Goal: Contribute content: Contribute content

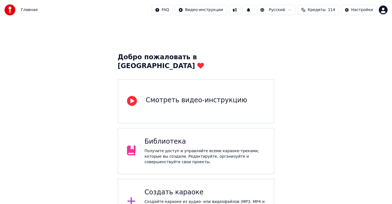
click at [179, 189] on div "Создать караоке Создайте караоке из аудио- или видеофайлов (MP3, MP4 и других),…" at bounding box center [205, 202] width 121 height 28
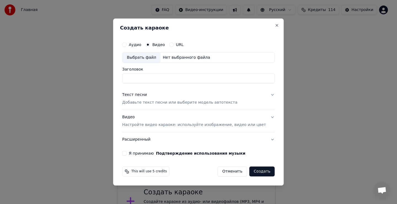
click at [149, 58] on div "Выбрать файл" at bounding box center [141, 58] width 38 height 10
type input "**********"
click at [147, 95] on div "Текст песни" at bounding box center [134, 95] width 25 height 6
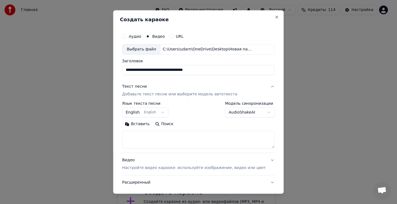
click at [166, 113] on button "English English" at bounding box center [145, 113] width 46 height 10
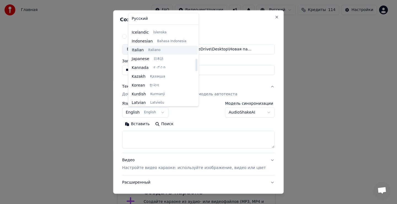
scroll to position [210, 0]
select select "**"
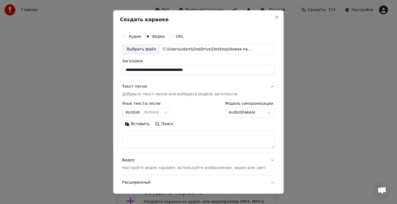
click at [130, 135] on textarea at bounding box center [198, 140] width 153 height 18
click at [139, 137] on textarea at bounding box center [198, 140] width 153 height 18
click at [145, 125] on button "Вставить" at bounding box center [137, 124] width 30 height 9
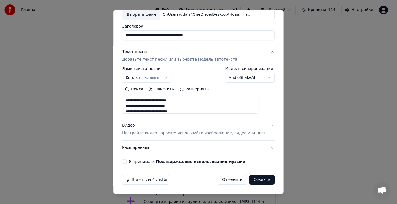
scroll to position [0, 0]
drag, startPoint x: 131, startPoint y: 160, endPoint x: 135, endPoint y: 161, distance: 4.3
click at [127, 160] on button "Я принимаю Подтверждение использования музыки" at bounding box center [124, 161] width 4 height 4
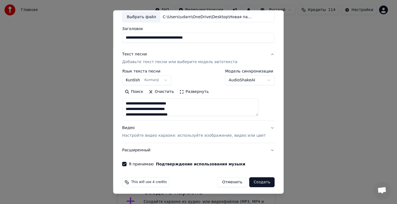
scroll to position [35, 0]
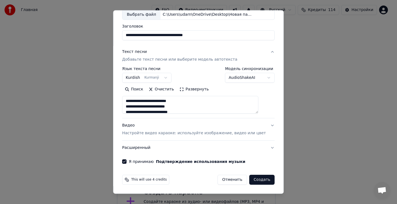
click at [253, 181] on button "Создать" at bounding box center [261, 180] width 25 height 10
type textarea "**********"
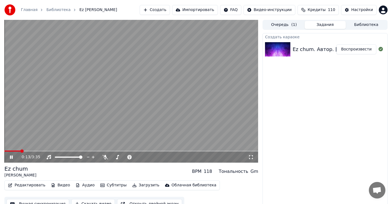
drag, startPoint x: 10, startPoint y: 157, endPoint x: 15, endPoint y: 156, distance: 4.8
click at [10, 157] on icon at bounding box center [15, 157] width 13 height 4
click at [4, 153] on span at bounding box center [5, 150] width 3 height 3
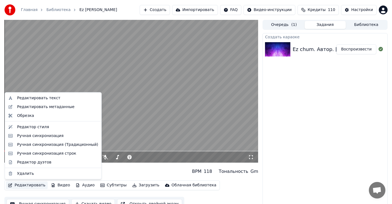
click at [28, 184] on button "Редактировать" at bounding box center [27, 185] width 42 height 8
click at [47, 98] on div "Редактировать текст" at bounding box center [38, 98] width 43 height 6
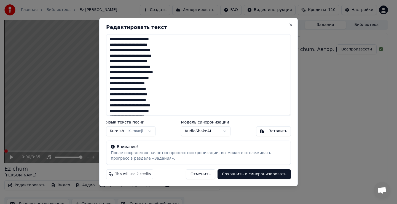
click at [157, 57] on textarea at bounding box center [198, 75] width 185 height 82
click at [159, 63] on textarea at bounding box center [198, 75] width 185 height 82
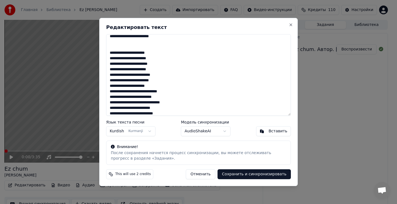
scroll to position [55, 0]
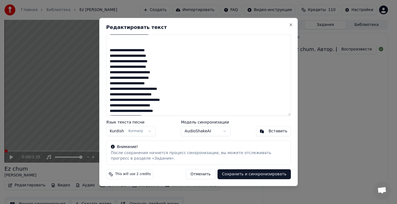
click at [156, 66] on textarea at bounding box center [198, 75] width 185 height 82
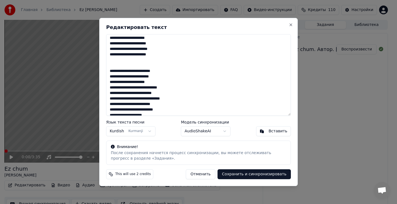
scroll to position [83, 0]
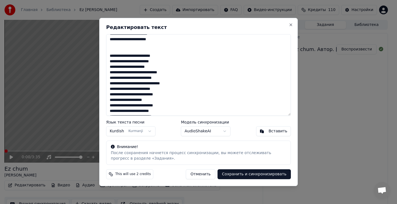
drag, startPoint x: 169, startPoint y: 72, endPoint x: 172, endPoint y: 73, distance: 3.5
click at [170, 73] on textarea at bounding box center [198, 75] width 185 height 82
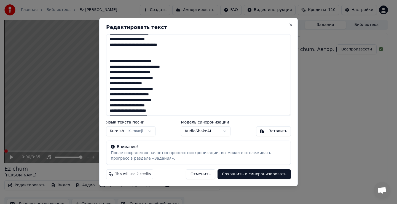
click at [165, 79] on textarea at bounding box center [198, 75] width 185 height 82
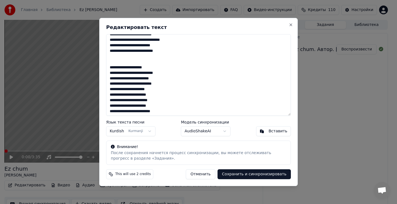
scroll to position [138, 0]
drag, startPoint x: 164, startPoint y: 84, endPoint x: 167, endPoint y: 86, distance: 3.5
click at [164, 84] on textarea at bounding box center [198, 75] width 185 height 82
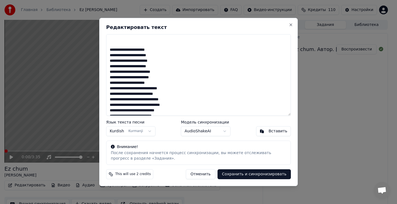
scroll to position [193, 0]
click at [160, 62] on textarea at bounding box center [198, 75] width 185 height 82
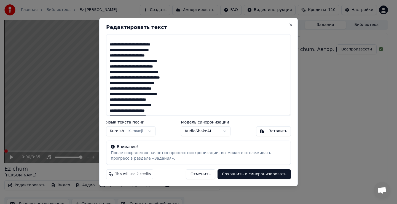
click at [170, 63] on textarea at bounding box center [198, 75] width 185 height 82
click at [164, 62] on textarea at bounding box center [198, 75] width 185 height 82
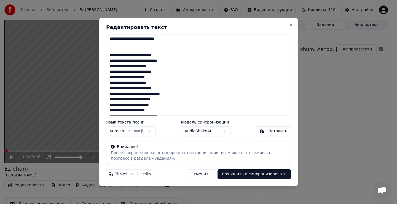
scroll to position [287, 0]
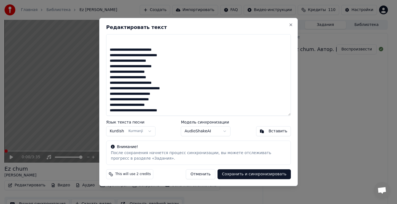
click at [162, 67] on textarea at bounding box center [198, 75] width 185 height 82
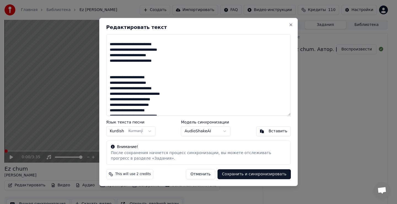
scroll to position [298, 0]
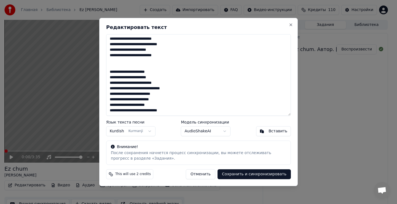
click at [174, 90] on textarea at bounding box center [198, 75] width 185 height 82
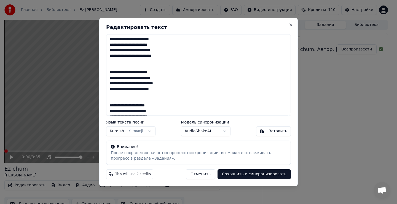
scroll to position [0, 0]
type textarea "**********"
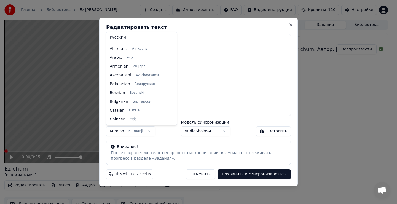
click at [122, 132] on body "Главная Библиотека Ez chum • Рустамов [PERSON_NAME] Импортировать FAQ Видео-инс…" at bounding box center [196, 102] width 392 height 204
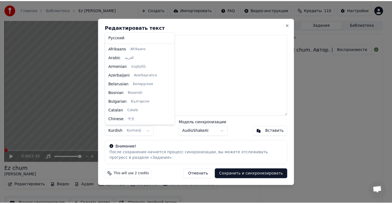
scroll to position [203, 0]
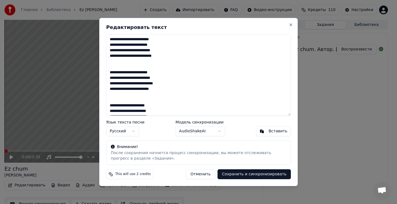
click at [259, 177] on button "Сохранить и синхронизировать" at bounding box center [254, 174] width 73 height 10
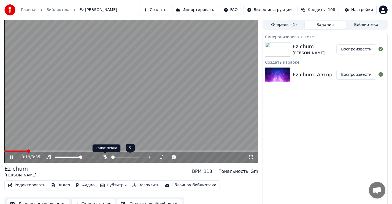
click at [105, 156] on icon at bounding box center [105, 157] width 6 height 4
click at [104, 156] on icon at bounding box center [106, 157] width 6 height 4
click at [4, 150] on span at bounding box center [5, 150] width 3 height 3
click at [13, 157] on icon at bounding box center [15, 157] width 13 height 4
click at [4, 151] on span at bounding box center [5, 150] width 3 height 3
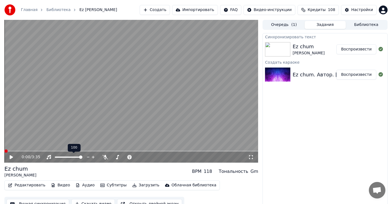
click at [25, 185] on button "Редактировать" at bounding box center [27, 185] width 42 height 8
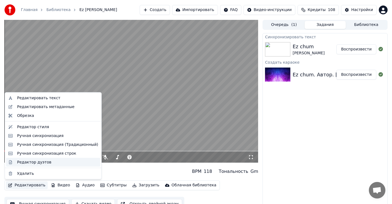
click at [32, 164] on div "Редактор дуэтов" at bounding box center [34, 162] width 34 height 6
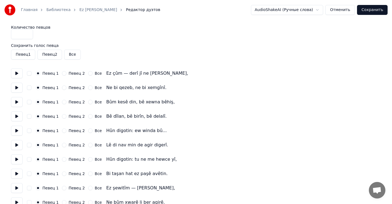
click at [16, 74] on button at bounding box center [17, 73] width 12 height 10
click at [16, 87] on button at bounding box center [17, 88] width 12 height 10
click at [15, 73] on button at bounding box center [17, 73] width 12 height 10
click at [18, 86] on button at bounding box center [17, 88] width 12 height 10
click at [17, 103] on button at bounding box center [17, 102] width 12 height 10
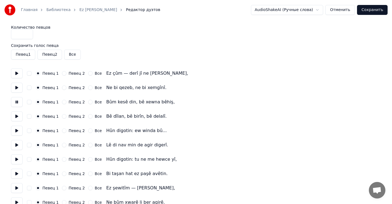
click at [16, 115] on button at bounding box center [17, 116] width 12 height 10
click at [15, 132] on button at bounding box center [17, 131] width 12 height 10
click at [62, 131] on button "Певец 2" at bounding box center [64, 131] width 4 height 4
click at [17, 146] on button at bounding box center [17, 145] width 12 height 10
click at [62, 145] on button "Певец 2" at bounding box center [64, 145] width 4 height 4
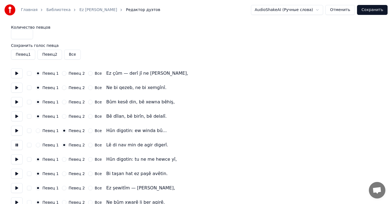
drag, startPoint x: 17, startPoint y: 159, endPoint x: 30, endPoint y: 157, distance: 13.0
click at [17, 159] on button at bounding box center [17, 159] width 12 height 10
click at [63, 159] on button "Певец 2" at bounding box center [64, 159] width 4 height 4
drag, startPoint x: 17, startPoint y: 174, endPoint x: 23, endPoint y: 173, distance: 6.3
click at [17, 173] on button at bounding box center [17, 174] width 12 height 10
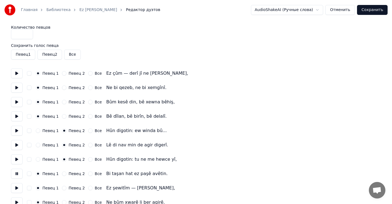
click at [63, 173] on button "Певец 2" at bounding box center [64, 174] width 4 height 4
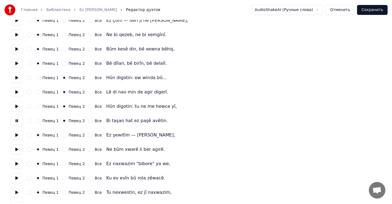
scroll to position [55, 0]
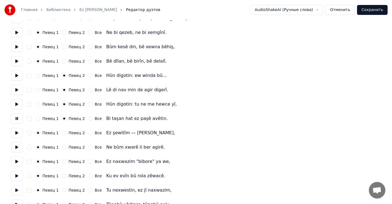
click at [17, 132] on button at bounding box center [17, 133] width 12 height 10
click at [17, 147] on button at bounding box center [17, 147] width 12 height 10
click at [18, 161] on button at bounding box center [17, 162] width 12 height 10
click at [17, 174] on button at bounding box center [17, 176] width 12 height 10
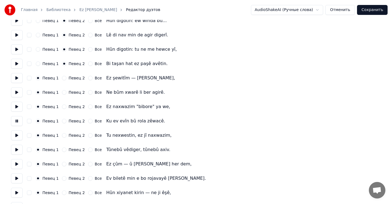
scroll to position [110, 0]
click at [16, 135] on button at bounding box center [17, 135] width 12 height 10
click at [62, 135] on button "Певец 2" at bounding box center [64, 135] width 4 height 4
click at [17, 148] on button at bounding box center [17, 150] width 12 height 10
click at [16, 164] on button at bounding box center [17, 164] width 12 height 10
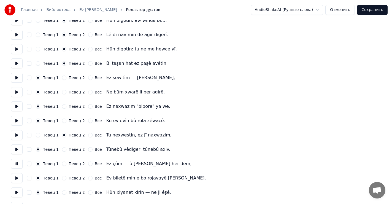
click at [17, 149] on button at bounding box center [17, 150] width 12 height 10
click at [62, 149] on button "Певец 2" at bounding box center [64, 149] width 4 height 4
drag, startPoint x: 17, startPoint y: 163, endPoint x: 20, endPoint y: 163, distance: 3.4
click at [18, 163] on button at bounding box center [17, 164] width 12 height 10
click at [63, 162] on button "Певец 2" at bounding box center [64, 164] width 4 height 4
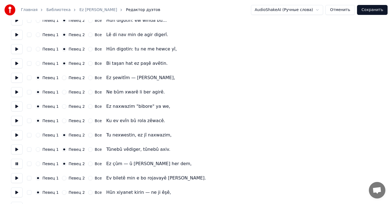
drag, startPoint x: 16, startPoint y: 178, endPoint x: 33, endPoint y: 179, distance: 17.4
click at [18, 178] on button at bounding box center [17, 178] width 12 height 10
drag, startPoint x: 62, startPoint y: 177, endPoint x: 65, endPoint y: 176, distance: 3.5
click at [63, 177] on button "Певец 2" at bounding box center [64, 178] width 4 height 4
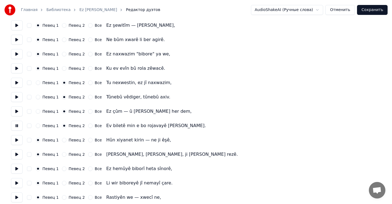
scroll to position [165, 0]
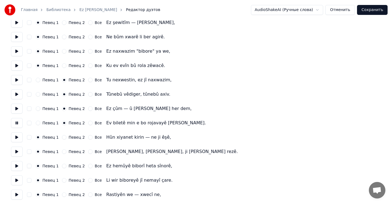
click at [15, 137] on button at bounding box center [17, 137] width 12 height 10
click at [17, 152] on button at bounding box center [17, 152] width 12 height 10
drag, startPoint x: 16, startPoint y: 165, endPoint x: 20, endPoint y: 168, distance: 4.5
click at [17, 165] on button at bounding box center [17, 166] width 12 height 10
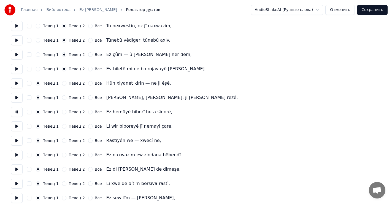
scroll to position [221, 0]
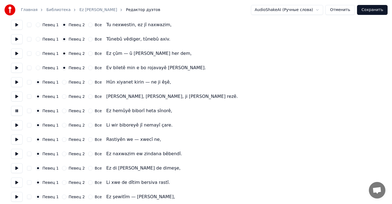
click at [17, 125] on button at bounding box center [17, 125] width 12 height 10
click at [12, 139] on button at bounding box center [17, 140] width 12 height 10
click at [88, 138] on button "Все" at bounding box center [90, 139] width 4 height 4
click at [89, 139] on circle "button" at bounding box center [90, 140] width 2 height 2
click at [62, 141] on div "Певец 2" at bounding box center [73, 139] width 23 height 4
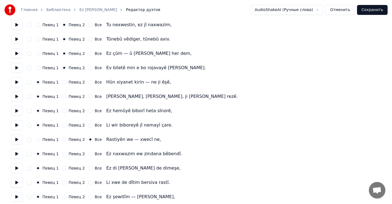
click at [62, 140] on button "Певец 2" at bounding box center [64, 139] width 4 height 4
click at [18, 140] on button at bounding box center [17, 140] width 12 height 10
click at [18, 126] on button at bounding box center [17, 125] width 12 height 10
click at [17, 138] on button at bounding box center [17, 140] width 12 height 10
click at [17, 154] on button at bounding box center [17, 154] width 12 height 10
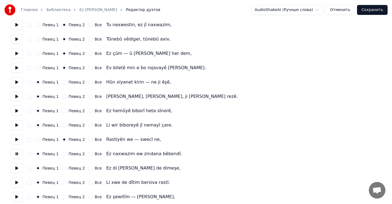
click at [62, 154] on button "Певец 2" at bounding box center [64, 154] width 4 height 4
click at [18, 167] on button at bounding box center [17, 168] width 12 height 10
click at [63, 168] on button "Певец 2" at bounding box center [64, 168] width 4 height 4
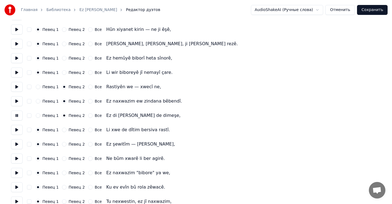
scroll to position [276, 0]
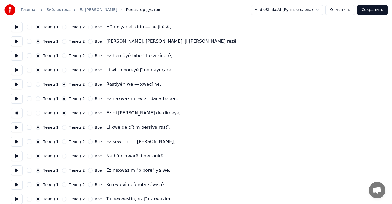
drag, startPoint x: 15, startPoint y: 127, endPoint x: 18, endPoint y: 129, distance: 3.7
click at [15, 127] on button at bounding box center [17, 127] width 12 height 10
click at [63, 128] on button "Певец 2" at bounding box center [64, 127] width 4 height 4
click at [16, 142] on button at bounding box center [17, 142] width 12 height 10
click at [17, 156] on button at bounding box center [17, 156] width 12 height 10
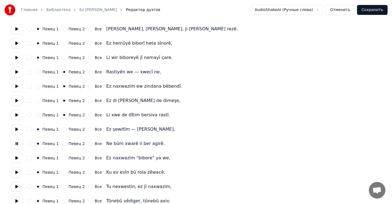
scroll to position [303, 0]
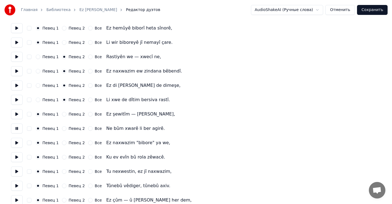
click at [17, 143] on button at bounding box center [17, 143] width 12 height 10
click at [17, 158] on button at bounding box center [17, 157] width 12 height 10
click at [17, 169] on button at bounding box center [17, 172] width 12 height 10
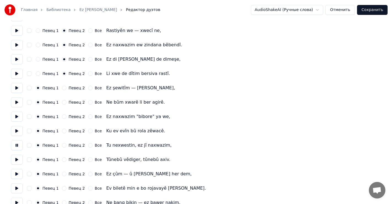
scroll to position [331, 0]
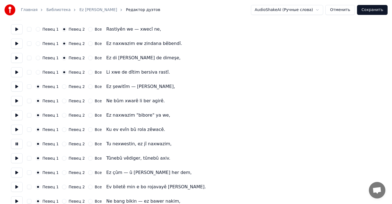
click at [62, 145] on button "Певец 2" at bounding box center [64, 144] width 4 height 4
click at [16, 130] on button at bounding box center [17, 130] width 12 height 10
click at [17, 130] on button at bounding box center [17, 130] width 12 height 10
click at [17, 145] on button at bounding box center [17, 144] width 12 height 10
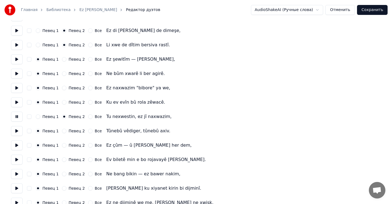
scroll to position [359, 0]
drag, startPoint x: 15, startPoint y: 131, endPoint x: 18, endPoint y: 131, distance: 3.0
click at [15, 131] on button at bounding box center [17, 131] width 12 height 10
click at [62, 131] on button "Певец 2" at bounding box center [64, 131] width 4 height 4
drag, startPoint x: 15, startPoint y: 143, endPoint x: 21, endPoint y: 145, distance: 5.8
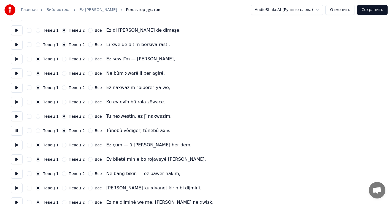
click at [17, 143] on button at bounding box center [17, 145] width 12 height 10
click at [62, 146] on button "Певец 2" at bounding box center [64, 145] width 4 height 4
drag, startPoint x: 17, startPoint y: 160, endPoint x: 20, endPoint y: 159, distance: 2.8
click at [18, 160] on button at bounding box center [17, 159] width 12 height 10
click at [62, 159] on button "Певец 2" at bounding box center [64, 159] width 4 height 4
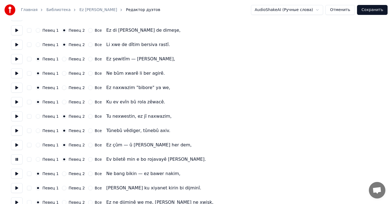
click at [16, 173] on button at bounding box center [17, 174] width 12 height 10
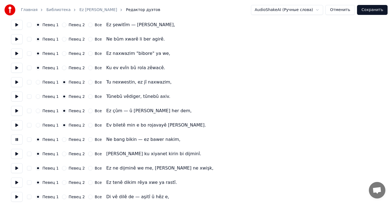
scroll to position [414, 0]
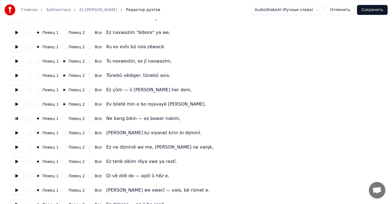
click at [16, 132] on button at bounding box center [17, 133] width 12 height 10
click at [16, 148] on button at bounding box center [17, 147] width 12 height 10
click at [16, 162] on button at bounding box center [17, 162] width 12 height 10
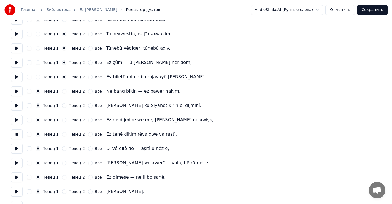
scroll to position [441, 0]
click at [15, 148] on button at bounding box center [17, 148] width 12 height 10
click at [17, 161] on button at bounding box center [17, 163] width 12 height 10
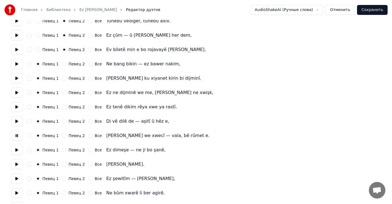
scroll to position [469, 0]
click at [18, 120] on button at bounding box center [17, 121] width 12 height 10
click at [17, 134] on button at bounding box center [17, 135] width 12 height 10
click at [62, 135] on button "Певец 2" at bounding box center [64, 135] width 4 height 4
drag, startPoint x: 16, startPoint y: 149, endPoint x: 31, endPoint y: 151, distance: 15.3
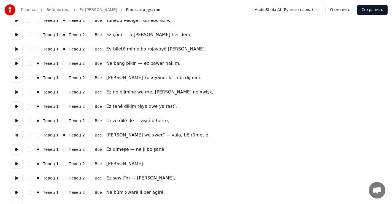
click at [17, 149] on button at bounding box center [17, 150] width 12 height 10
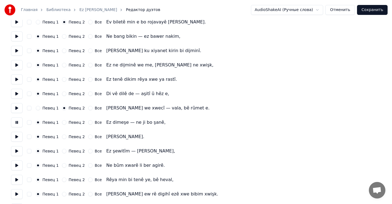
scroll to position [496, 0]
click at [17, 108] on button at bounding box center [17, 108] width 12 height 10
click at [17, 121] on button at bounding box center [17, 122] width 12 height 10
click at [17, 135] on button at bounding box center [17, 136] width 12 height 10
click at [16, 107] on button at bounding box center [17, 108] width 12 height 10
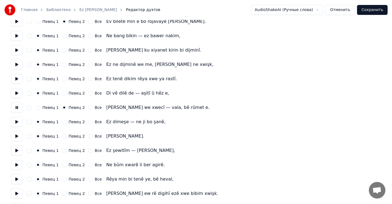
click at [17, 121] on button at bounding box center [17, 122] width 12 height 10
click at [16, 138] on button at bounding box center [17, 136] width 12 height 10
click at [17, 121] on button at bounding box center [17, 122] width 12 height 10
click at [16, 135] on button at bounding box center [17, 136] width 12 height 10
click at [63, 136] on button "Певец 2" at bounding box center [64, 136] width 4 height 4
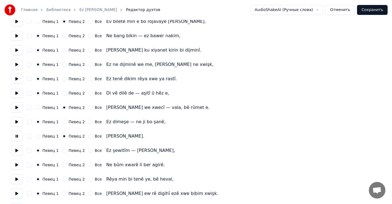
click at [16, 151] on button at bounding box center [17, 151] width 12 height 10
click at [62, 150] on button "Певец 2" at bounding box center [64, 150] width 4 height 4
click at [16, 150] on button at bounding box center [17, 151] width 12 height 10
click at [17, 137] on button at bounding box center [17, 136] width 12 height 10
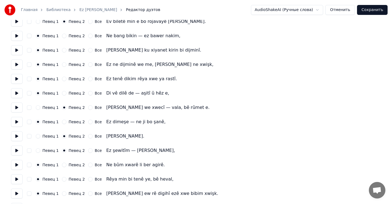
click at [63, 150] on circle "button" at bounding box center [64, 151] width 2 height 2
click at [39, 150] on button "Певец 1" at bounding box center [38, 150] width 4 height 4
click at [17, 151] on button at bounding box center [17, 151] width 12 height 10
click at [17, 135] on button at bounding box center [17, 136] width 12 height 10
click at [18, 150] on button at bounding box center [17, 151] width 12 height 10
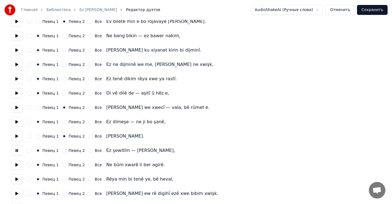
click at [16, 166] on button at bounding box center [17, 165] width 12 height 10
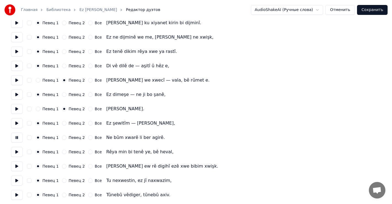
scroll to position [524, 0]
click at [15, 152] on button at bounding box center [17, 152] width 12 height 10
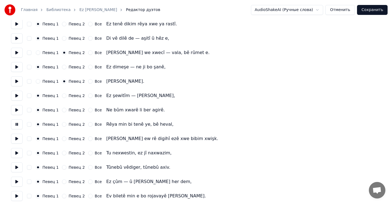
scroll to position [552, 0]
click at [62, 123] on button "Певец 2" at bounding box center [64, 124] width 4 height 4
click at [16, 139] on button at bounding box center [17, 138] width 12 height 10
click at [62, 138] on button "Певец 2" at bounding box center [64, 138] width 4 height 4
click at [16, 153] on button at bounding box center [17, 153] width 12 height 10
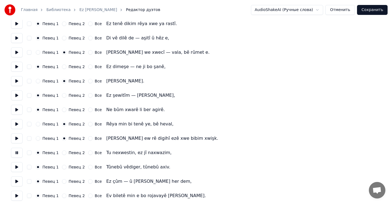
click at [62, 152] on button "Певец 2" at bounding box center [64, 153] width 4 height 4
click at [14, 168] on button at bounding box center [17, 167] width 12 height 10
click at [63, 167] on button "Певец 2" at bounding box center [64, 167] width 4 height 4
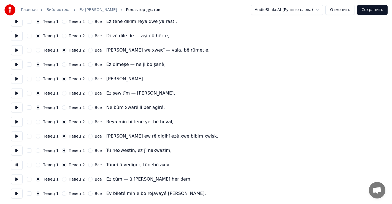
click at [15, 179] on button at bounding box center [17, 179] width 12 height 10
click at [62, 179] on button "Певец 2" at bounding box center [64, 179] width 4 height 4
drag, startPoint x: 15, startPoint y: 193, endPoint x: 19, endPoint y: 194, distance: 3.3
click at [16, 193] on button at bounding box center [17, 194] width 12 height 10
click at [62, 194] on button "Певец 2" at bounding box center [64, 193] width 4 height 4
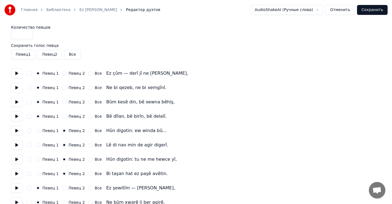
scroll to position [0, 0]
click at [16, 74] on button at bounding box center [17, 73] width 12 height 10
click at [17, 88] on button at bounding box center [17, 88] width 12 height 10
click at [16, 102] on button at bounding box center [17, 102] width 12 height 10
click at [15, 116] on button at bounding box center [17, 116] width 12 height 10
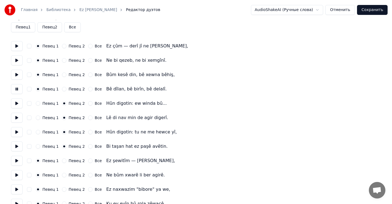
scroll to position [28, 0]
click at [16, 104] on button at bounding box center [17, 103] width 12 height 10
click at [17, 117] on button at bounding box center [17, 118] width 12 height 10
click at [16, 132] on button at bounding box center [17, 132] width 12 height 10
click at [16, 145] on button at bounding box center [17, 146] width 12 height 10
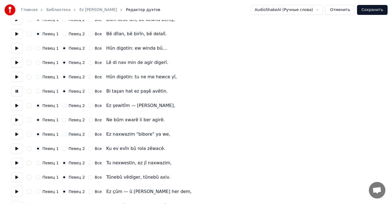
scroll to position [83, 0]
click at [17, 105] on button at bounding box center [17, 105] width 12 height 10
click at [17, 119] on button at bounding box center [17, 120] width 12 height 10
drag, startPoint x: 15, startPoint y: 133, endPoint x: 19, endPoint y: 137, distance: 5.3
click at [15, 133] on button at bounding box center [17, 134] width 12 height 10
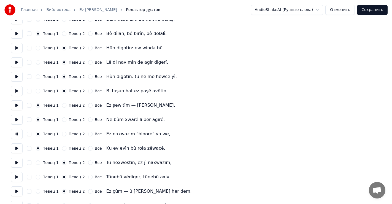
click at [18, 149] on button at bounding box center [17, 148] width 12 height 10
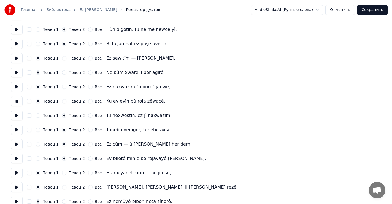
scroll to position [138, 0]
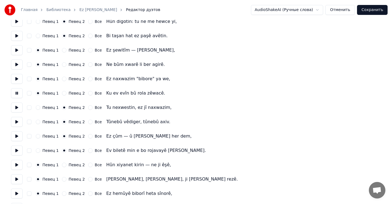
click at [16, 108] on button at bounding box center [17, 108] width 12 height 10
click at [17, 121] on button at bounding box center [17, 122] width 12 height 10
click at [17, 136] on button at bounding box center [17, 136] width 12 height 10
click at [17, 149] on button at bounding box center [17, 151] width 12 height 10
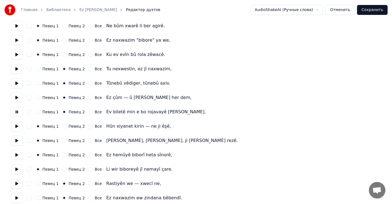
scroll to position [193, 0]
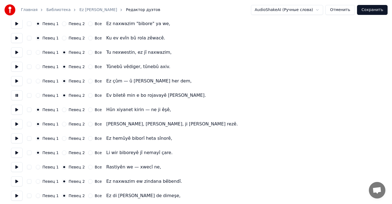
click at [16, 109] on button at bounding box center [17, 110] width 12 height 10
click at [17, 124] on button at bounding box center [17, 124] width 12 height 10
click at [18, 138] on button at bounding box center [17, 138] width 12 height 10
click at [16, 152] on button at bounding box center [17, 153] width 12 height 10
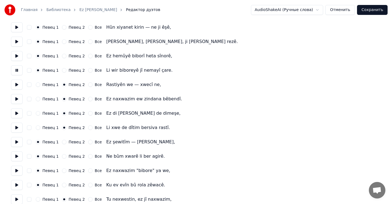
scroll to position [276, 0]
click at [18, 84] on button at bounding box center [17, 84] width 12 height 10
click at [16, 98] on button at bounding box center [17, 99] width 12 height 10
click at [16, 112] on button at bounding box center [17, 113] width 12 height 10
click at [15, 127] on button at bounding box center [17, 127] width 12 height 10
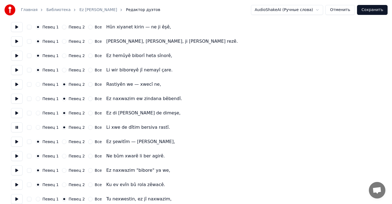
click at [15, 141] on button at bounding box center [17, 142] width 12 height 10
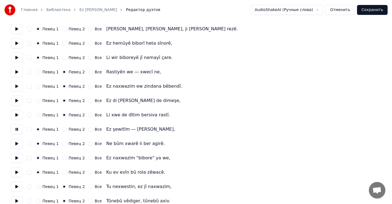
scroll to position [331, 0]
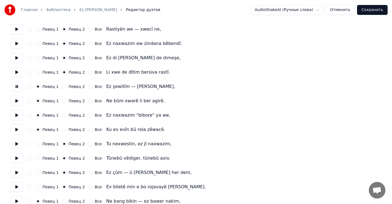
click at [15, 101] on button at bounding box center [17, 101] width 12 height 10
drag, startPoint x: 16, startPoint y: 113, endPoint x: 18, endPoint y: 117, distance: 5.2
click at [16, 113] on button at bounding box center [17, 115] width 12 height 10
click at [17, 129] on button at bounding box center [17, 130] width 12 height 10
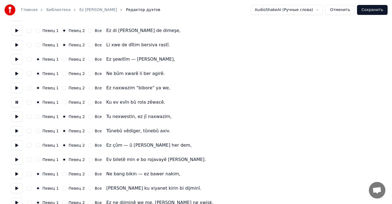
scroll to position [359, 0]
click at [16, 115] on button at bounding box center [17, 116] width 12 height 10
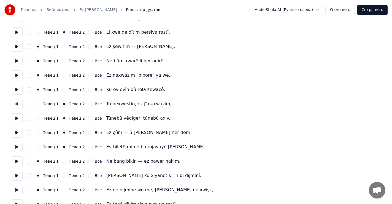
scroll to position [386, 0]
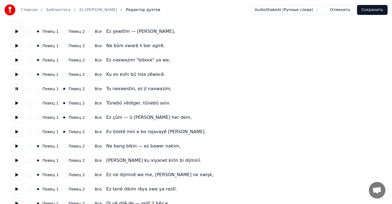
click at [17, 105] on button at bounding box center [17, 103] width 12 height 10
click at [16, 117] on button at bounding box center [17, 118] width 12 height 10
click at [17, 132] on button at bounding box center [17, 132] width 12 height 10
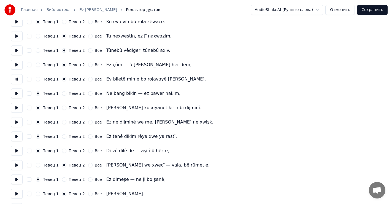
scroll to position [441, 0]
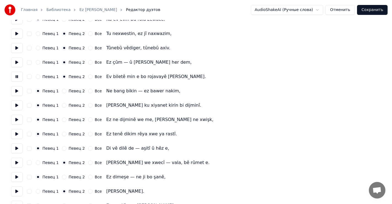
click at [17, 91] on button at bounding box center [17, 91] width 12 height 10
click at [18, 105] on button at bounding box center [17, 105] width 12 height 10
click at [18, 119] on button at bounding box center [17, 120] width 12 height 10
click at [17, 133] on button at bounding box center [17, 134] width 12 height 10
click at [16, 147] on button at bounding box center [17, 148] width 12 height 10
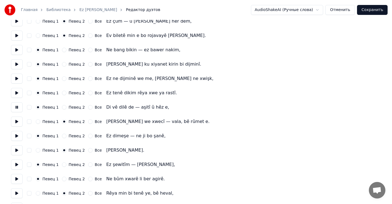
scroll to position [496, 0]
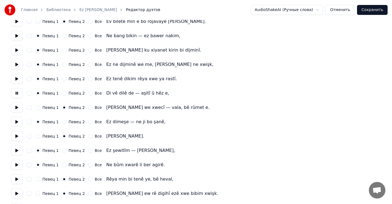
click at [15, 108] on button at bounding box center [17, 108] width 12 height 10
click at [15, 122] on button at bounding box center [17, 122] width 12 height 10
click at [17, 137] on button at bounding box center [17, 136] width 12 height 10
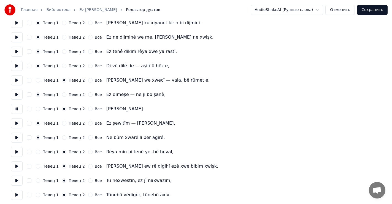
scroll to position [524, 0]
click at [17, 123] on button at bounding box center [17, 123] width 12 height 10
click at [15, 108] on button at bounding box center [17, 109] width 12 height 10
click at [17, 124] on button at bounding box center [17, 123] width 12 height 10
click at [17, 135] on button at bounding box center [17, 137] width 12 height 10
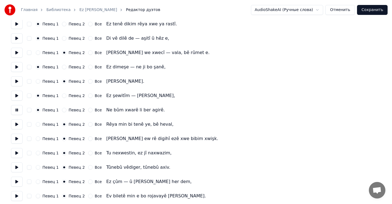
scroll to position [552, 0]
click at [15, 124] on button at bounding box center [17, 124] width 12 height 10
click at [16, 141] on button at bounding box center [17, 138] width 12 height 10
click at [17, 153] on button at bounding box center [17, 153] width 12 height 10
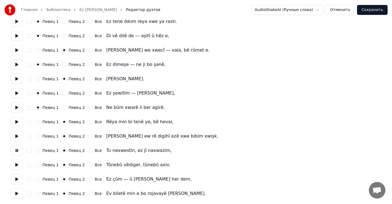
click at [17, 164] on button at bounding box center [17, 165] width 12 height 10
click at [17, 180] on button at bounding box center [17, 179] width 12 height 10
click at [17, 194] on button at bounding box center [17, 194] width 12 height 10
drag, startPoint x: 383, startPoint y: 11, endPoint x: 370, endPoint y: 28, distance: 21.1
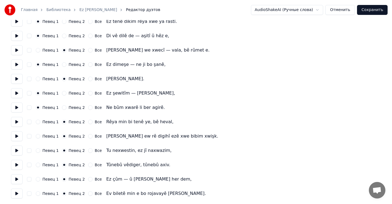
click at [383, 11] on button "Сохранить" at bounding box center [372, 10] width 31 height 10
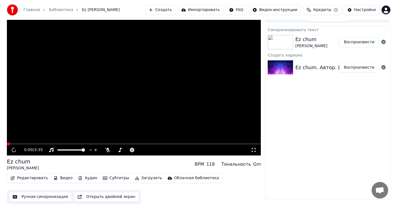
scroll to position [7, 0]
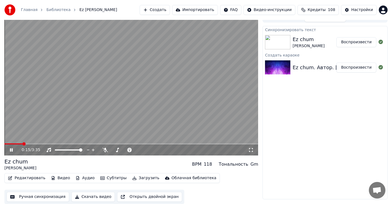
click at [12, 150] on icon at bounding box center [11, 149] width 3 height 3
click at [10, 149] on icon at bounding box center [11, 150] width 3 height 4
click at [17, 144] on span at bounding box center [18, 143] width 3 height 3
click at [11, 151] on icon at bounding box center [15, 150] width 13 height 4
click at [11, 151] on icon at bounding box center [11, 150] width 3 height 4
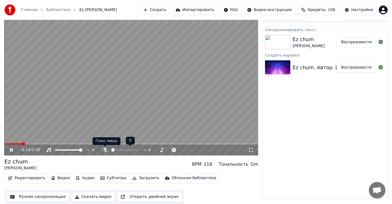
click at [105, 150] on icon at bounding box center [106, 150] width 6 height 4
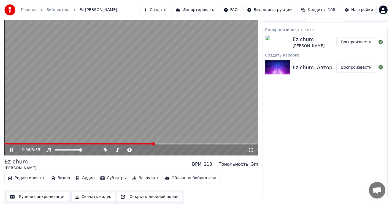
click at [119, 145] on div "2:06 / 3:35" at bounding box center [131, 150] width 254 height 11
click at [121, 145] on span at bounding box center [62, 143] width 117 height 1
click at [10, 149] on icon at bounding box center [11, 149] width 3 height 3
click at [11, 150] on icon at bounding box center [11, 150] width 3 height 4
click at [11, 151] on icon at bounding box center [15, 150] width 13 height 4
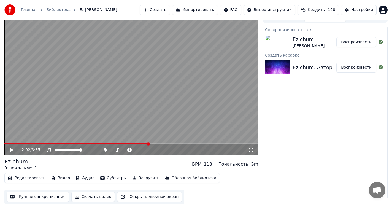
click at [132, 144] on span at bounding box center [76, 143] width 144 height 1
click at [11, 150] on icon at bounding box center [11, 150] width 3 height 4
click at [112, 144] on span at bounding box center [58, 143] width 108 height 1
click at [10, 148] on icon at bounding box center [11, 149] width 3 height 3
click at [25, 179] on button "Редактировать" at bounding box center [27, 178] width 42 height 8
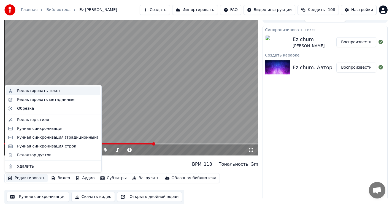
click at [40, 91] on div "Редактировать текст" at bounding box center [38, 91] width 43 height 6
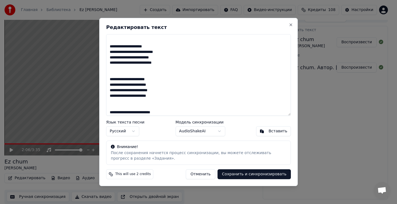
scroll to position [144, 0]
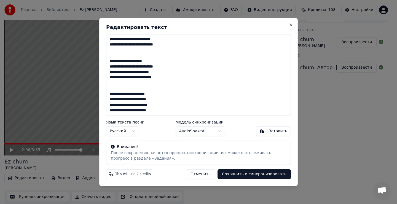
drag, startPoint x: 203, startPoint y: 27, endPoint x: 213, endPoint y: 26, distance: 9.7
click at [221, 23] on div "Редактировать текст Язык текста песни Русский Модель синхронизации AudioShakeAI…" at bounding box center [198, 102] width 199 height 168
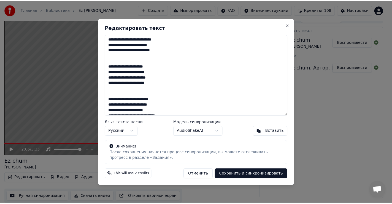
scroll to position [171, 0]
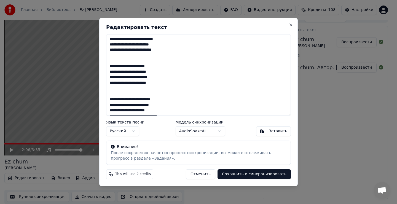
click at [115, 71] on textarea at bounding box center [198, 75] width 185 height 82
click at [111, 71] on textarea at bounding box center [198, 75] width 185 height 82
click at [112, 72] on textarea at bounding box center [198, 75] width 185 height 82
type textarea "**********"
click at [258, 174] on button "Сохранить и синхронизировать" at bounding box center [254, 174] width 73 height 10
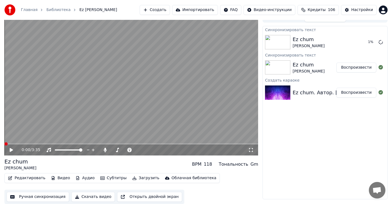
click at [4, 142] on span at bounding box center [5, 143] width 3 height 3
click at [106, 150] on icon at bounding box center [105, 150] width 3 height 4
click at [105, 149] on icon at bounding box center [105, 150] width 6 height 4
click at [11, 150] on icon at bounding box center [11, 149] width 3 height 3
click at [11, 150] on icon at bounding box center [11, 150] width 3 height 4
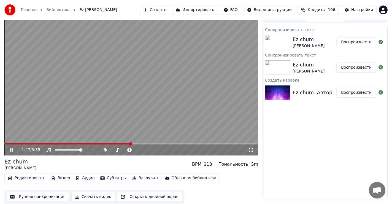
click at [131, 144] on span at bounding box center [67, 143] width 126 height 1
drag, startPoint x: 116, startPoint y: 143, endPoint x: 119, endPoint y: 146, distance: 4.7
click at [116, 143] on div "2:06 / 3:35" at bounding box center [131, 84] width 254 height 143
click at [117, 144] on span at bounding box center [78, 143] width 149 height 1
click at [9, 151] on icon at bounding box center [15, 150] width 13 height 4
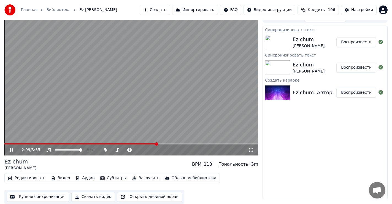
click at [11, 150] on icon at bounding box center [15, 150] width 13 height 4
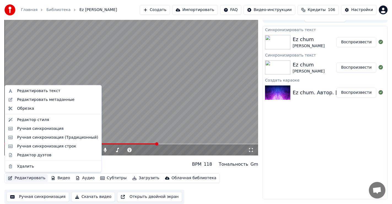
click at [23, 178] on button "Редактировать" at bounding box center [27, 178] width 42 height 8
click at [47, 128] on div "Ручная синхронизация" at bounding box center [40, 129] width 47 height 6
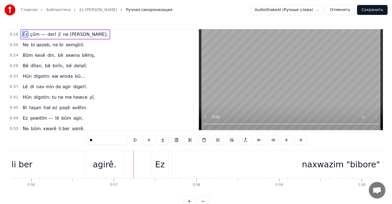
scroll to position [0, 4625]
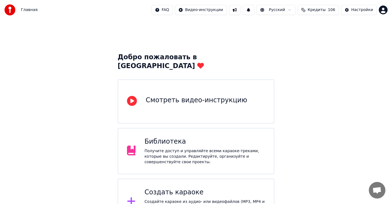
click at [168, 137] on div "Библиотека Получите доступ и управляйте всеми караоке-треками, которые вы созда…" at bounding box center [205, 151] width 121 height 28
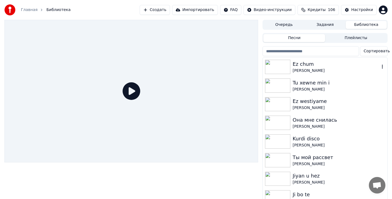
click at [281, 66] on img at bounding box center [277, 67] width 25 height 14
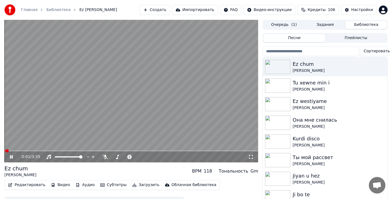
click at [12, 157] on icon at bounding box center [15, 157] width 13 height 4
click at [26, 186] on button "Редактировать" at bounding box center [27, 185] width 42 height 8
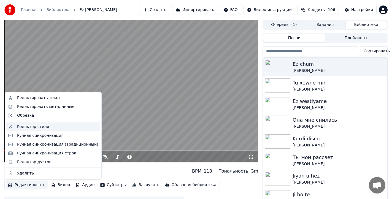
click at [39, 128] on div "Редактор стиля" at bounding box center [33, 127] width 32 height 6
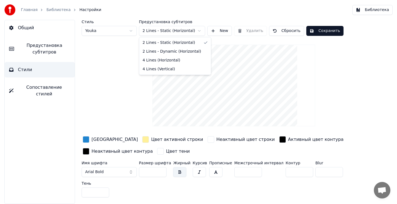
click at [199, 30] on html "Главная Библиотека Настройки Библиотека Общий Предустановка субтитров Стили Соп…" at bounding box center [198, 102] width 397 height 204
click at [361, 85] on html "Главная Библиотека Настройки Библиотека Общий Предустановка субтитров Стили Соп…" at bounding box center [198, 102] width 397 height 204
click at [161, 170] on input "**" at bounding box center [153, 172] width 28 height 10
click at [160, 170] on input "**" at bounding box center [153, 172] width 28 height 10
click at [161, 170] on input "**" at bounding box center [153, 172] width 28 height 10
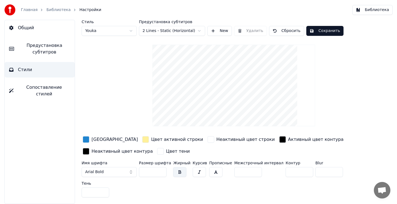
click at [161, 173] on input "**" at bounding box center [153, 172] width 28 height 10
click at [161, 170] on input "**" at bounding box center [153, 172] width 28 height 10
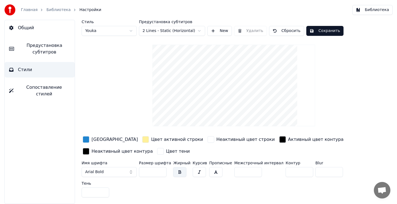
click at [161, 170] on input "**" at bounding box center [153, 172] width 28 height 10
type input "**"
click at [161, 172] on input "**" at bounding box center [153, 172] width 28 height 10
click at [85, 151] on div "button" at bounding box center [86, 151] width 7 height 7
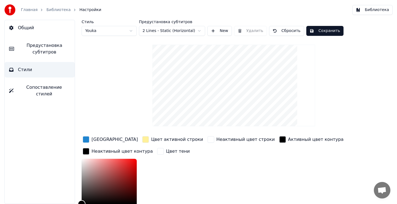
click at [87, 140] on div "button" at bounding box center [86, 139] width 7 height 7
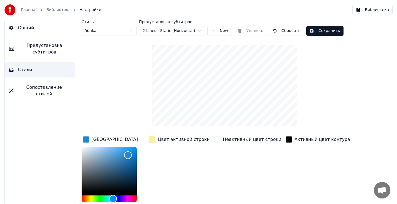
click at [173, 178] on div "Цвет активной строки" at bounding box center [179, 177] width 63 height 84
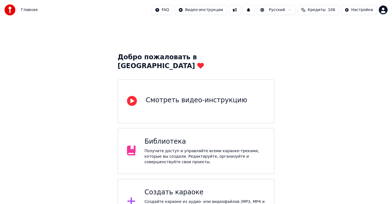
click at [161, 148] on div "Получите доступ и управляйте всеми караоке-треками, которые вы создали. Редакти…" at bounding box center [205, 156] width 121 height 17
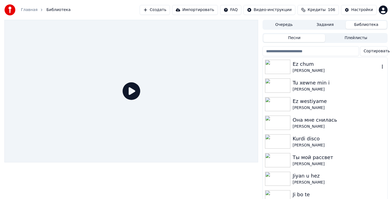
click at [302, 68] on div "[PERSON_NAME]" at bounding box center [336, 71] width 87 height 6
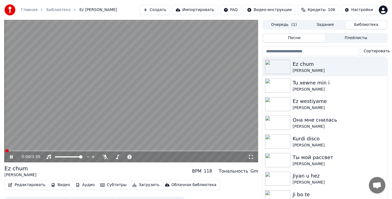
click at [11, 157] on icon at bounding box center [11, 157] width 3 height 3
click at [27, 184] on button "Редактировать" at bounding box center [27, 185] width 42 height 8
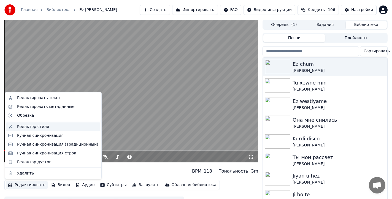
click at [40, 127] on div "Редактор стиля" at bounding box center [33, 127] width 32 height 6
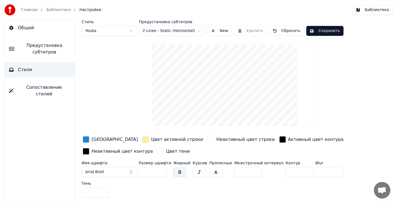
click at [160, 170] on input "**" at bounding box center [153, 172] width 28 height 10
click at [160, 173] on input "**" at bounding box center [153, 172] width 28 height 10
type input "**"
click at [160, 173] on input "**" at bounding box center [153, 172] width 28 height 10
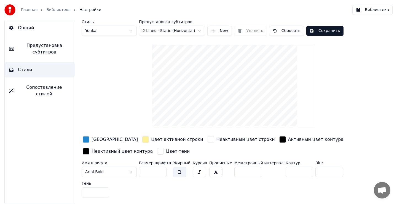
click at [295, 170] on input "**" at bounding box center [300, 172] width 28 height 10
click at [295, 172] on input "*" at bounding box center [300, 172] width 28 height 10
click at [295, 169] on input "*" at bounding box center [300, 172] width 28 height 10
click at [295, 169] on input "**" at bounding box center [300, 172] width 28 height 10
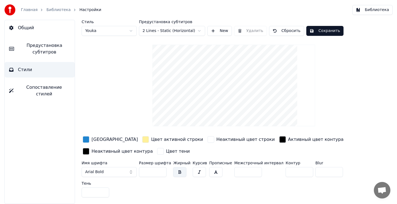
type input "*"
click at [295, 173] on input "*" at bounding box center [300, 172] width 28 height 10
click at [42, 86] on span "Сопоставление стилей" at bounding box center [44, 90] width 52 height 13
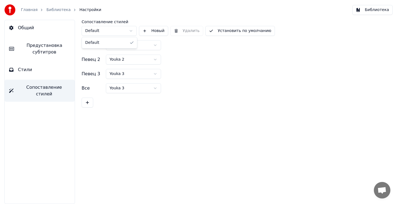
click at [130, 30] on html "Главная Библиотека Настройки Библиотека Общий Предустановка субтитров Стили Соп…" at bounding box center [198, 102] width 397 height 204
click at [34, 70] on button "Стили" at bounding box center [40, 69] width 70 height 15
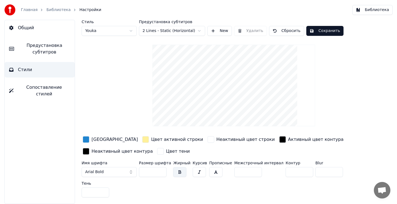
click at [44, 51] on span "Предустановка субтитров" at bounding box center [44, 48] width 52 height 13
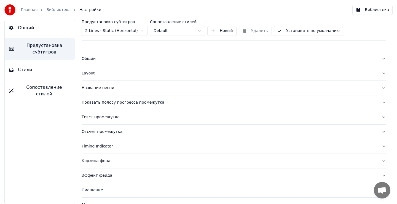
click at [26, 70] on span "Стили" at bounding box center [25, 69] width 14 height 7
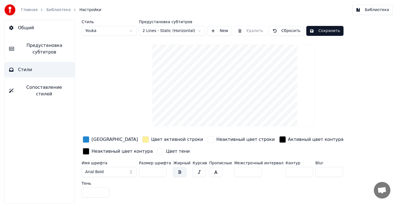
click at [326, 32] on button "Сохранить" at bounding box center [324, 31] width 37 height 10
click at [323, 31] on button "Готово" at bounding box center [321, 31] width 30 height 10
click at [323, 33] on button "Сохранить" at bounding box center [324, 31] width 37 height 10
click at [377, 12] on button "Библиотека" at bounding box center [372, 10] width 40 height 10
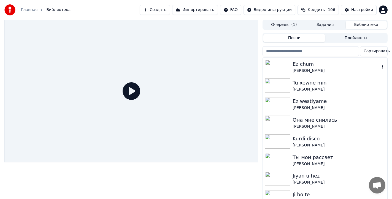
click at [309, 65] on div "Ez chum" at bounding box center [336, 64] width 87 height 8
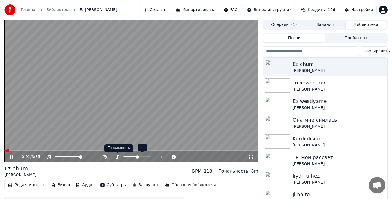
click at [130, 151] on div "Тональность Тональность" at bounding box center [119, 149] width 29 height 8
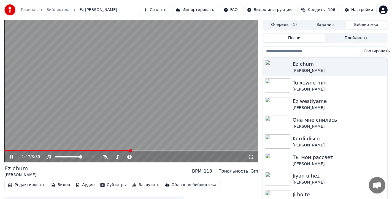
click at [131, 151] on span at bounding box center [131, 151] width 254 height 1
click at [106, 157] on icon at bounding box center [105, 157] width 6 height 4
click at [12, 157] on icon at bounding box center [11, 157] width 3 height 3
click at [22, 184] on button "Редактировать" at bounding box center [27, 185] width 42 height 8
click at [113, 174] on div "Ez chum Рустамов Муса Махамедович BPM 118 Тональность Gm" at bounding box center [131, 171] width 254 height 13
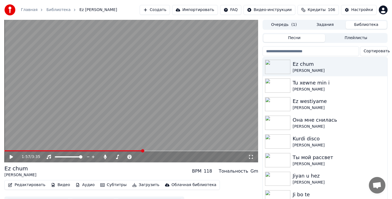
click at [18, 185] on button "Редактировать" at bounding box center [27, 185] width 42 height 8
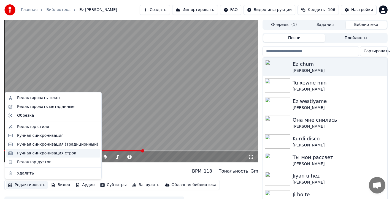
click at [45, 155] on div "Ручная синхронизация строк" at bounding box center [46, 154] width 59 height 6
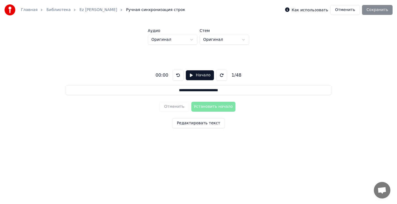
click at [236, 92] on input "**********" at bounding box center [199, 90] width 266 height 10
click at [191, 75] on button "Начало" at bounding box center [200, 75] width 28 height 10
click at [202, 123] on button "Редактировать текст" at bounding box center [198, 123] width 53 height 10
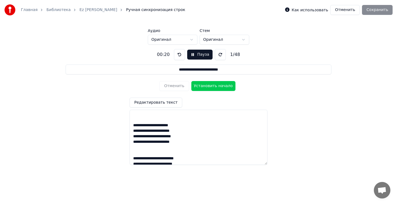
scroll to position [55, 0]
click at [191, 55] on button "Пауза" at bounding box center [199, 55] width 25 height 10
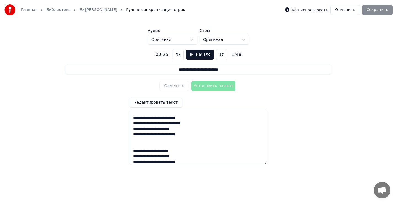
scroll to position [336, 0]
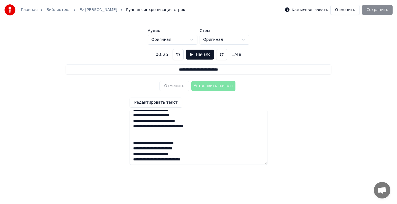
drag, startPoint x: 133, startPoint y: 113, endPoint x: 191, endPoint y: 179, distance: 88.3
click at [191, 160] on html "**********" at bounding box center [198, 80] width 397 height 160
click at [226, 143] on textarea at bounding box center [199, 137] width 138 height 55
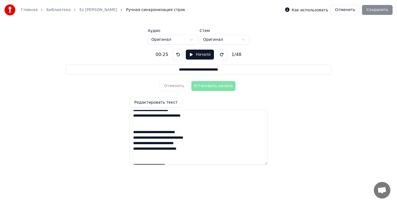
scroll to position [0, 0]
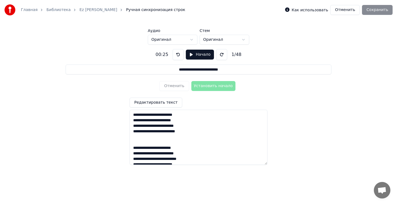
click at [132, 114] on textarea at bounding box center [199, 137] width 138 height 55
click at [175, 88] on div "Отменить Установить начало" at bounding box center [198, 86] width 78 height 14
click at [351, 12] on button "Отменить" at bounding box center [345, 10] width 30 height 10
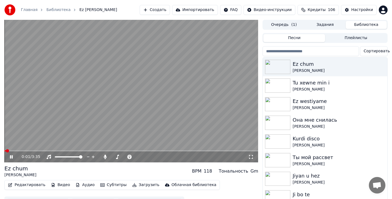
drag, startPoint x: 12, startPoint y: 155, endPoint x: 11, endPoint y: 168, distance: 12.7
click at [12, 156] on icon at bounding box center [15, 157] width 13 height 4
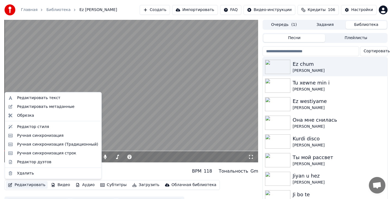
click at [21, 186] on button "Редактировать" at bounding box center [27, 185] width 42 height 8
click at [51, 155] on div "Ручная синхронизация строк" at bounding box center [46, 154] width 59 height 6
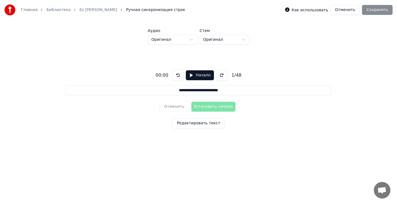
click at [349, 11] on button "Отменить" at bounding box center [345, 10] width 30 height 10
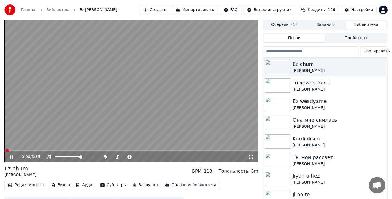
click at [12, 156] on icon at bounding box center [11, 157] width 3 height 3
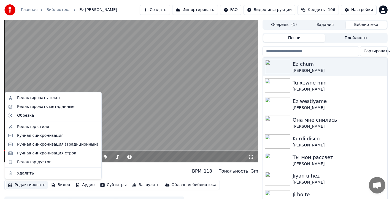
click at [25, 186] on button "Редактировать" at bounding box center [27, 185] width 42 height 8
click at [50, 145] on div "Ручная синхронизация (Традиционный)" at bounding box center [57, 145] width 81 height 6
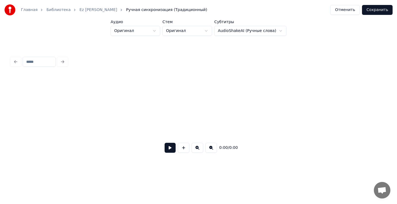
scroll to position [0, 924]
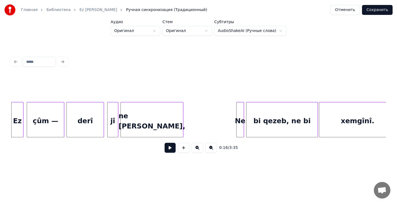
click at [169, 151] on button at bounding box center [170, 148] width 11 height 10
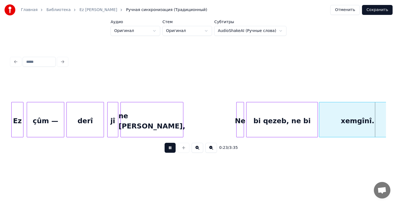
click at [170, 151] on button at bounding box center [170, 148] width 11 height 10
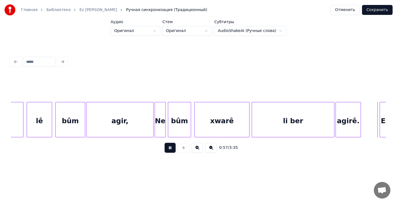
scroll to position [0, 3176]
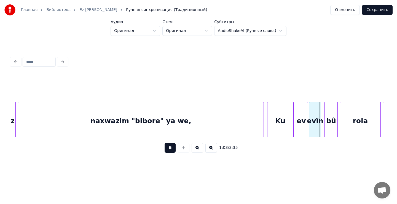
click at [168, 151] on button at bounding box center [170, 148] width 11 height 10
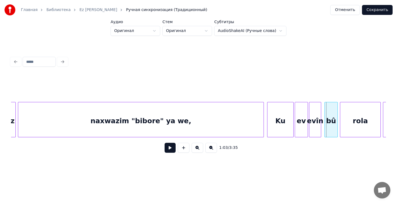
click at [171, 150] on button at bounding box center [170, 148] width 11 height 10
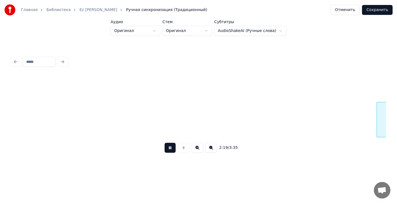
scroll to position [0, 7680]
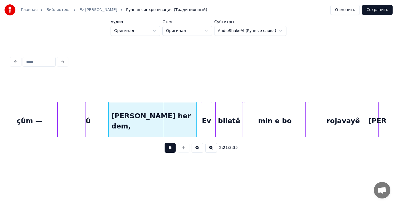
click at [171, 149] on button at bounding box center [170, 148] width 11 height 10
click at [90, 121] on div at bounding box center [90, 119] width 2 height 35
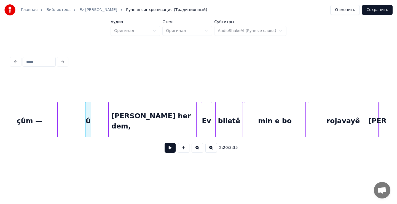
click at [170, 152] on button at bounding box center [170, 148] width 11 height 10
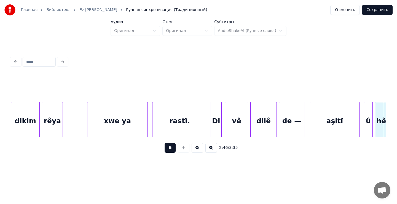
scroll to position [0, 9180]
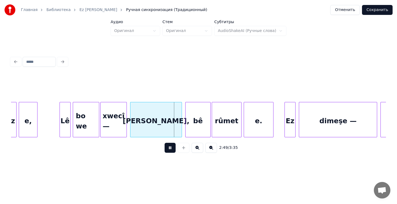
click at [170, 151] on button at bounding box center [170, 148] width 11 height 10
click at [169, 151] on button at bounding box center [170, 148] width 11 height 10
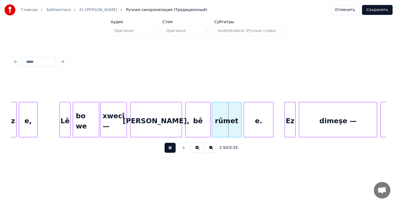
click at [169, 151] on button at bounding box center [170, 148] width 11 height 10
click at [118, 124] on div "xwecî —" at bounding box center [115, 121] width 26 height 38
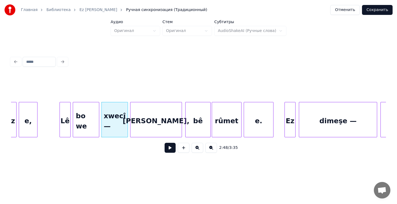
click at [169, 149] on button at bounding box center [170, 148] width 11 height 10
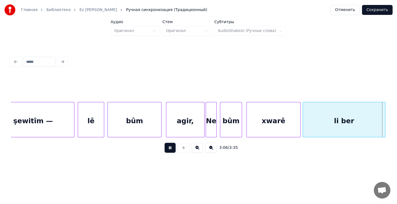
scroll to position [0, 10307]
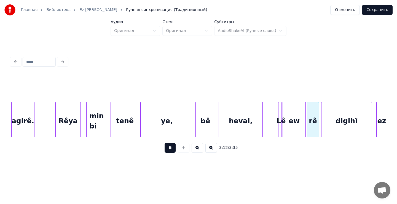
click at [172, 149] on button at bounding box center [170, 148] width 11 height 10
click at [116, 120] on div at bounding box center [115, 119] width 2 height 35
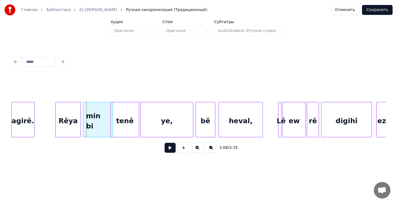
click at [91, 120] on div "min bi" at bounding box center [97, 121] width 29 height 38
click at [66, 120] on div "Rêya" at bounding box center [64, 121] width 25 height 38
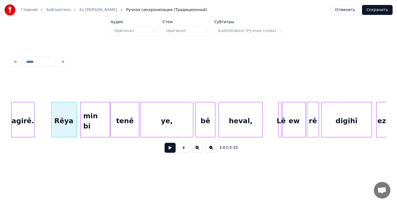
click at [102, 120] on div "min bi" at bounding box center [95, 121] width 29 height 38
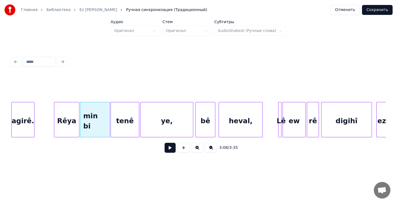
click at [75, 119] on div "Rêya" at bounding box center [66, 121] width 25 height 38
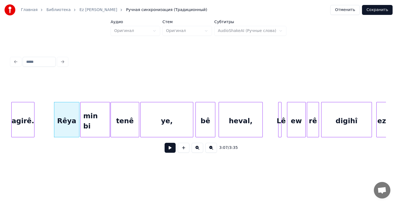
click at [288, 123] on div at bounding box center [288, 119] width 2 height 35
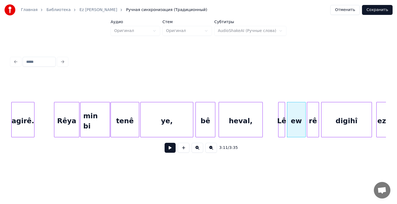
click at [284, 125] on div at bounding box center [284, 119] width 2 height 35
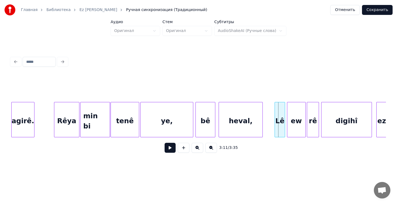
click at [275, 125] on div at bounding box center [276, 119] width 2 height 35
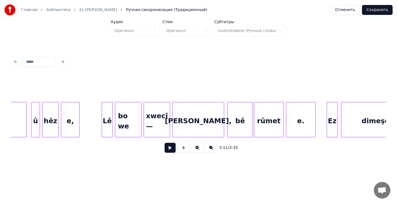
scroll to position [0, 9111]
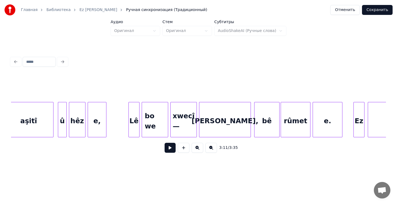
click at [204, 121] on div at bounding box center [205, 119] width 2 height 35
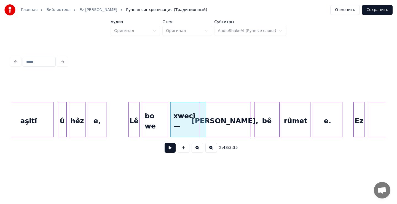
click at [216, 114] on div "[PERSON_NAME]," at bounding box center [224, 121] width 51 height 38
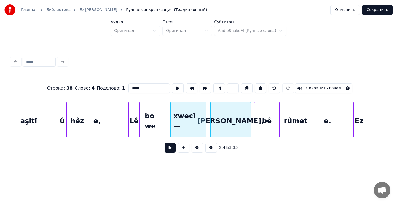
click at [211, 109] on div at bounding box center [212, 119] width 2 height 35
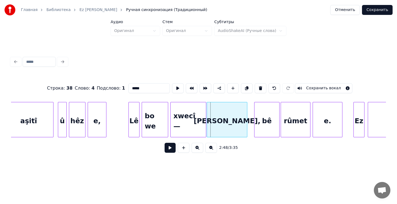
click at [225, 117] on div "[PERSON_NAME]," at bounding box center [227, 121] width 40 height 38
click at [226, 121] on div "[PERSON_NAME]," at bounding box center [226, 121] width 40 height 38
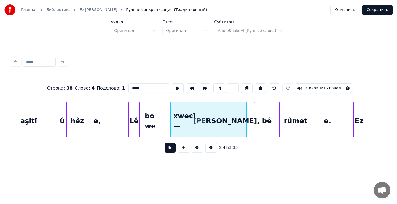
click at [255, 161] on div "Строка : 38 Слово : 4 Подслово : 1 ***** Сохранить вокал 2:48 / 3:35" at bounding box center [199, 105] width 380 height 109
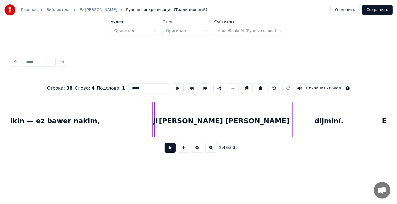
scroll to position [0, 8199]
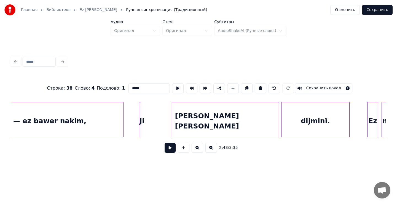
click at [173, 124] on div at bounding box center [173, 119] width 2 height 35
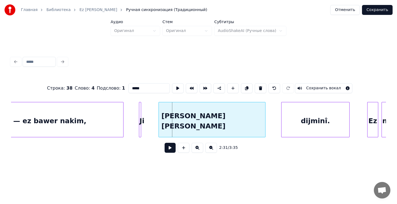
click at [229, 124] on div "[PERSON_NAME] [PERSON_NAME]" at bounding box center [212, 121] width 107 height 38
click at [153, 119] on div at bounding box center [152, 119] width 2 height 35
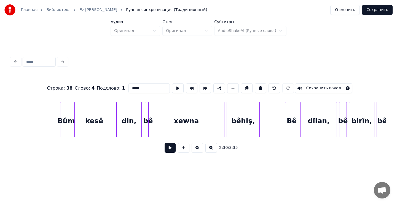
scroll to position [0, 1346]
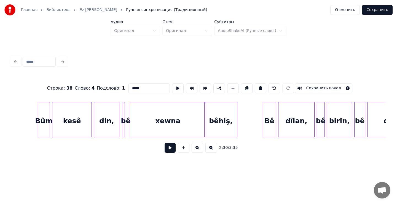
click at [130, 120] on div "xewna" at bounding box center [168, 119] width 76 height 35
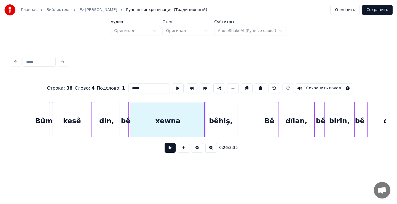
click at [127, 119] on div at bounding box center [128, 119] width 2 height 35
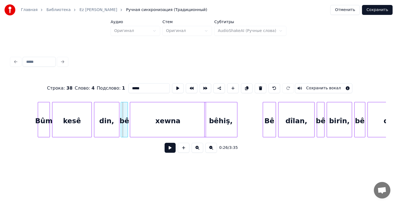
click at [121, 118] on div at bounding box center [122, 119] width 2 height 35
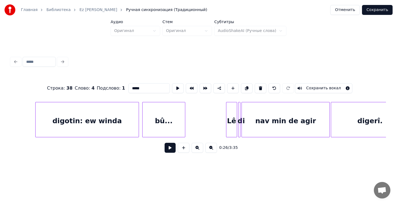
scroll to position [0, 1932]
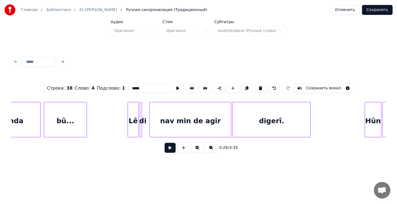
click at [150, 117] on div at bounding box center [151, 119] width 2 height 35
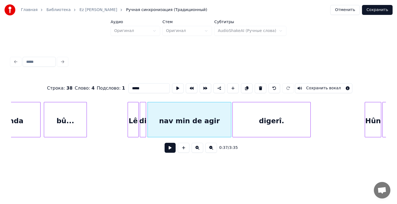
click at [145, 117] on div at bounding box center [145, 119] width 2 height 35
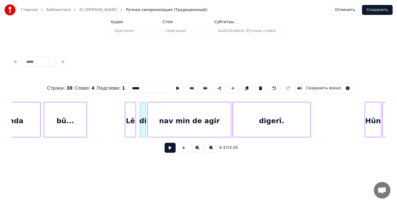
click at [130, 118] on div "Lê" at bounding box center [130, 121] width 10 height 38
click at [143, 122] on div "di" at bounding box center [144, 121] width 6 height 38
click at [138, 121] on div at bounding box center [139, 119] width 2 height 35
click at [150, 120] on div at bounding box center [151, 119] width 2 height 35
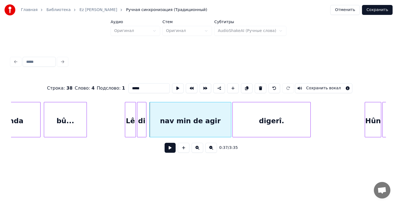
click at [173, 119] on div "nav min de agir" at bounding box center [190, 121] width 81 height 38
click at [173, 118] on div "nav min de agir" at bounding box center [190, 121] width 81 height 38
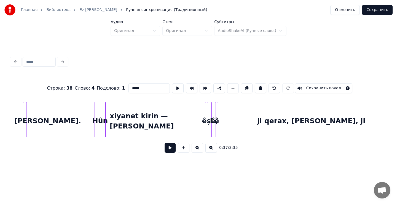
scroll to position [0, 4448]
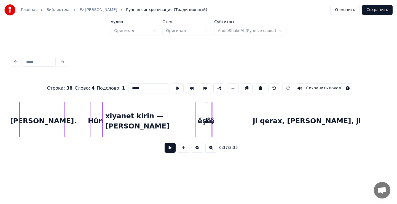
click at [194, 126] on div at bounding box center [195, 119] width 2 height 35
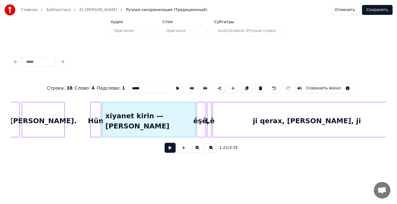
click at [197, 125] on div at bounding box center [198, 119] width 2 height 35
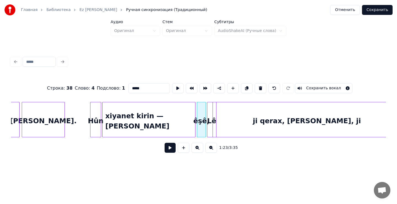
click at [215, 122] on div at bounding box center [216, 119] width 2 height 35
click at [208, 111] on div at bounding box center [209, 119] width 2 height 35
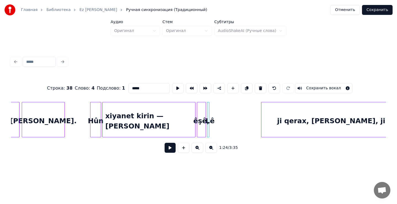
click at [261, 110] on div at bounding box center [262, 119] width 2 height 35
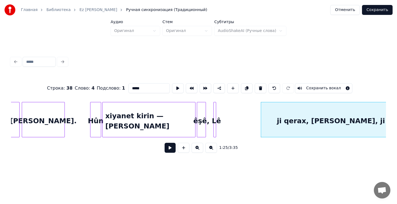
click at [217, 119] on div "Lê" at bounding box center [217, 121] width 6 height 38
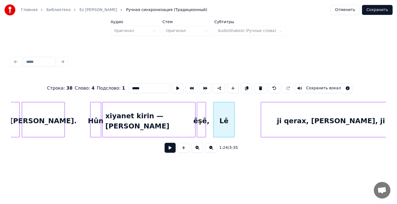
click at [233, 115] on div at bounding box center [234, 119] width 2 height 35
click at [226, 117] on div "Lê" at bounding box center [228, 121] width 19 height 38
click at [210, 116] on div "êşê," at bounding box center [208, 121] width 9 height 38
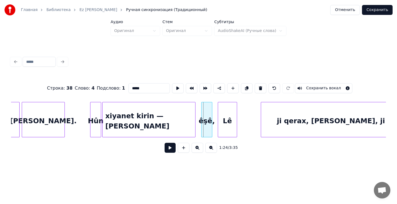
click at [203, 117] on div at bounding box center [203, 119] width 2 height 35
click at [154, 121] on div "xiyanet kirin — [PERSON_NAME]" at bounding box center [151, 121] width 93 height 38
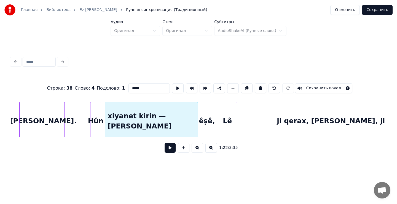
click at [169, 149] on button at bounding box center [170, 148] width 11 height 10
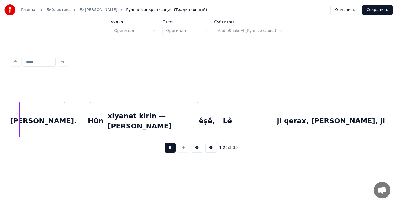
click at [171, 149] on button at bounding box center [170, 148] width 11 height 10
click at [170, 149] on button at bounding box center [170, 148] width 11 height 10
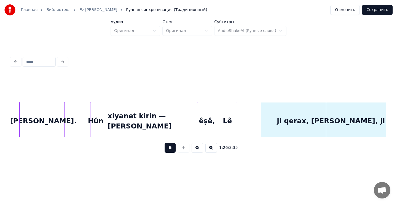
click at [169, 150] on button at bounding box center [170, 148] width 11 height 10
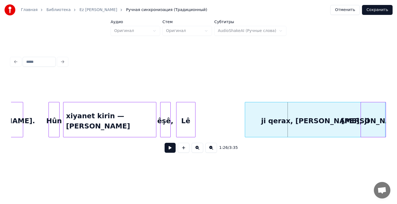
scroll to position [0, 4490]
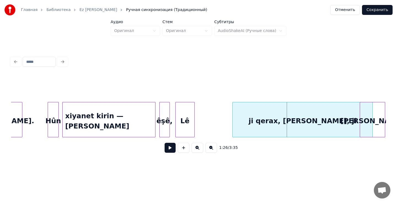
click at [325, 124] on div "ji qerax, [PERSON_NAME], ji" at bounding box center [303, 121] width 140 height 38
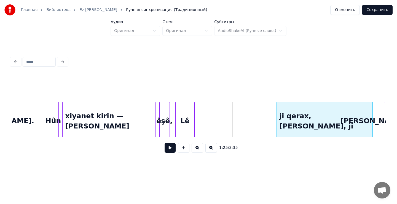
click at [277, 119] on div at bounding box center [278, 119] width 2 height 35
click at [264, 114] on div "Lê" at bounding box center [263, 121] width 19 height 38
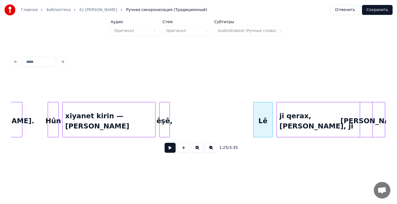
click at [372, 129] on div at bounding box center [372, 119] width 2 height 35
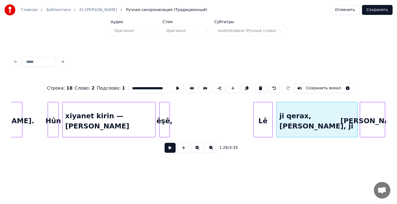
click at [357, 129] on div at bounding box center [357, 119] width 2 height 35
click at [168, 149] on button at bounding box center [170, 148] width 11 height 10
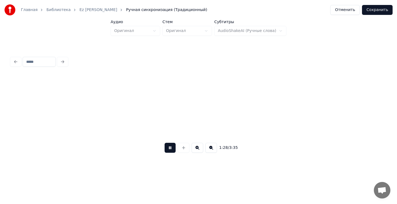
scroll to position [0, 4865]
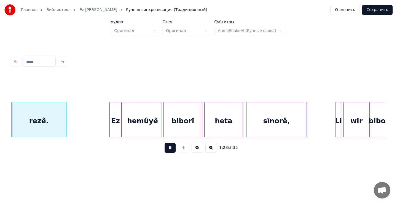
click at [169, 147] on button at bounding box center [170, 148] width 11 height 10
click at [170, 151] on button at bounding box center [170, 148] width 11 height 10
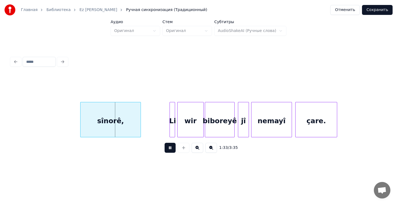
scroll to position [0, 5137]
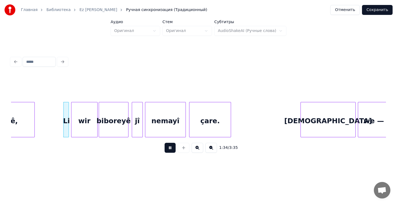
click at [167, 151] on button at bounding box center [170, 148] width 11 height 10
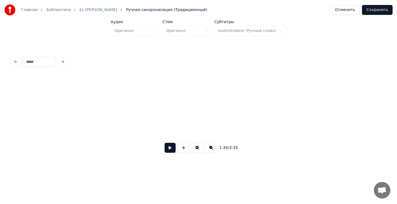
scroll to position [0, 0]
click at [169, 152] on button at bounding box center [170, 148] width 11 height 10
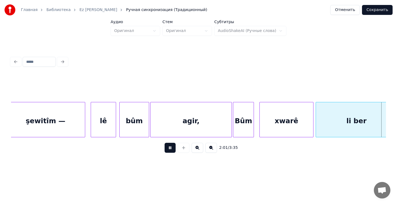
scroll to position [0, 6702]
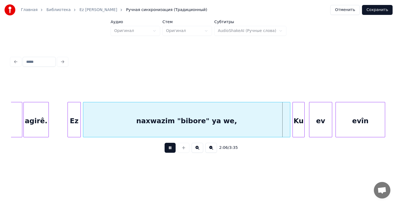
click at [169, 151] on button at bounding box center [170, 148] width 11 height 10
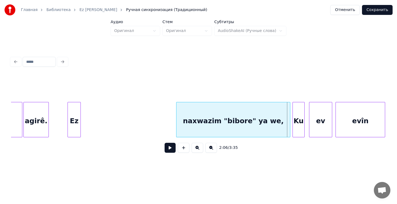
click at [177, 122] on div at bounding box center [178, 119] width 2 height 35
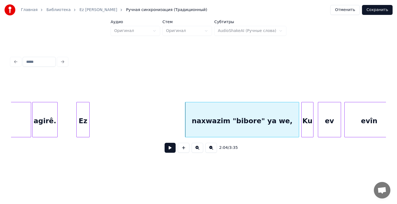
scroll to position [0, 6649]
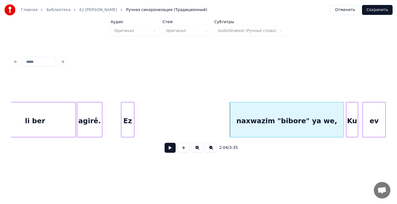
click at [169, 150] on button at bounding box center [170, 148] width 11 height 10
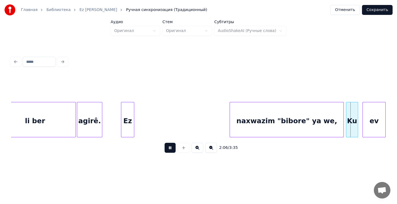
click at [170, 149] on button at bounding box center [170, 148] width 11 height 10
click at [127, 124] on div "Ez" at bounding box center [127, 121] width 13 height 38
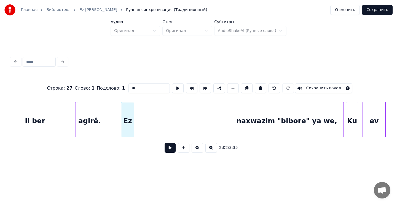
click at [169, 150] on button at bounding box center [170, 148] width 11 height 10
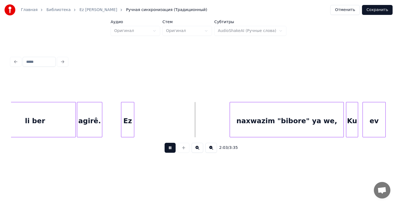
click at [171, 151] on button at bounding box center [170, 148] width 11 height 10
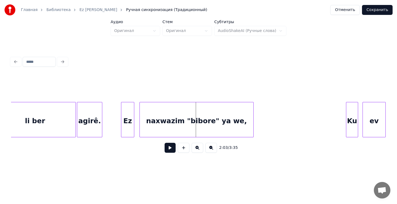
click at [197, 115] on div "naxwazim "bibore" ya we," at bounding box center [197, 121] width 114 height 38
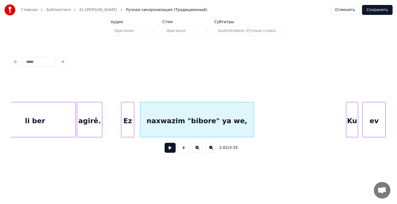
click at [129, 117] on div "Ez" at bounding box center [127, 121] width 13 height 38
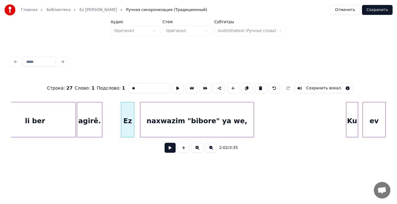
click at [170, 150] on button at bounding box center [170, 148] width 11 height 10
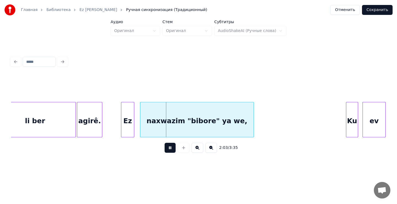
click at [170, 150] on button at bounding box center [170, 148] width 11 height 10
click at [169, 150] on button at bounding box center [170, 148] width 11 height 10
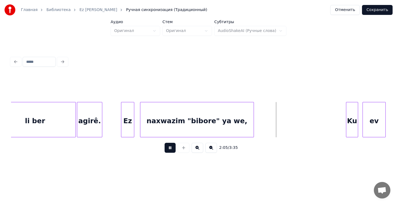
click at [169, 150] on button at bounding box center [170, 148] width 11 height 10
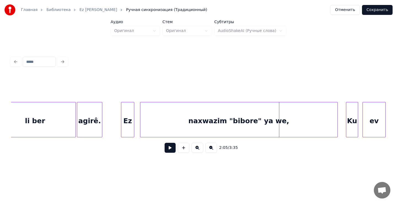
click at [336, 116] on div at bounding box center [337, 119] width 2 height 35
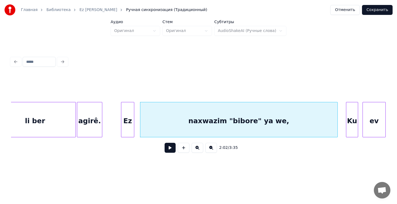
click at [170, 151] on button at bounding box center [170, 148] width 11 height 10
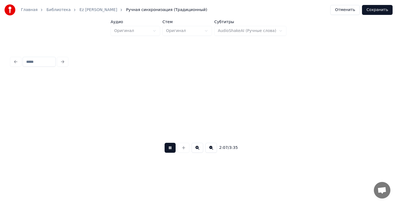
scroll to position [0, 7024]
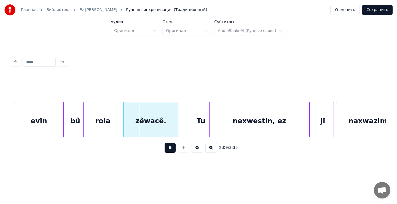
click at [171, 150] on button at bounding box center [170, 148] width 11 height 10
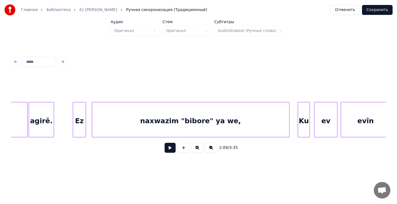
scroll to position [0, 6701]
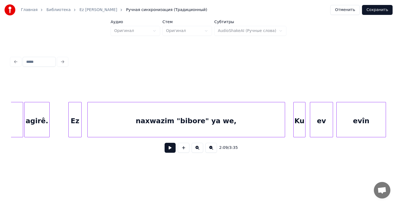
click at [34, 120] on div "agirê." at bounding box center [37, 121] width 25 height 38
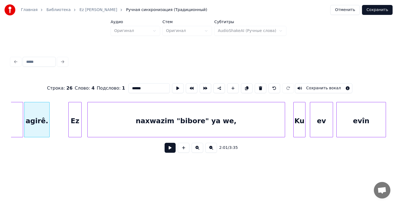
click at [170, 148] on button at bounding box center [170, 148] width 11 height 10
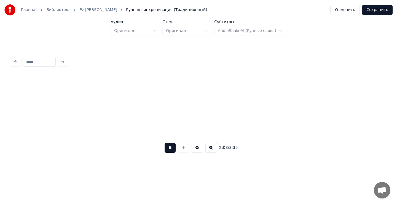
scroll to position [0, 7076]
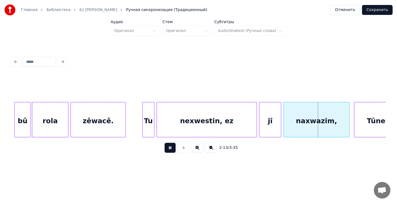
click at [171, 152] on button at bounding box center [170, 148] width 11 height 10
click at [150, 124] on div "Tu" at bounding box center [149, 121] width 12 height 38
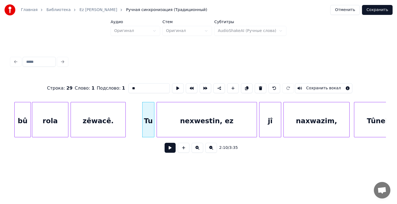
click at [170, 149] on button at bounding box center [170, 148] width 11 height 10
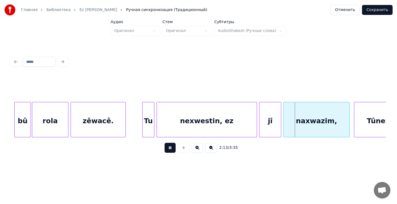
click at [171, 150] on button at bounding box center [170, 148] width 11 height 10
click at [168, 149] on button at bounding box center [170, 148] width 11 height 10
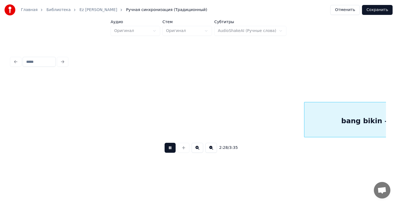
scroll to position [0, 8202]
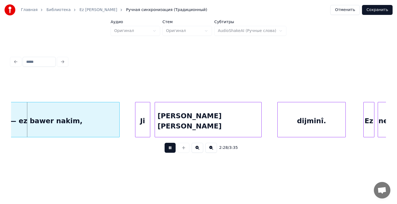
click at [169, 149] on button at bounding box center [170, 148] width 11 height 10
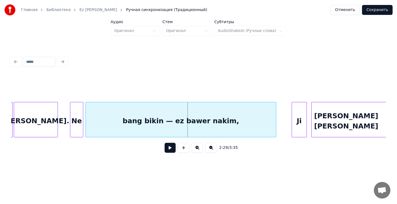
scroll to position [0, 8037]
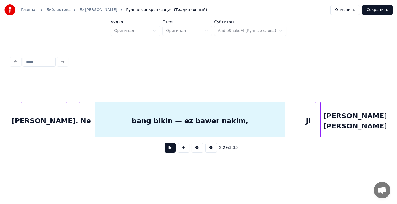
click at [88, 119] on div "Ne" at bounding box center [85, 121] width 13 height 38
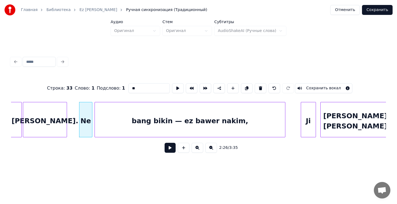
click at [169, 150] on button at bounding box center [170, 148] width 11 height 10
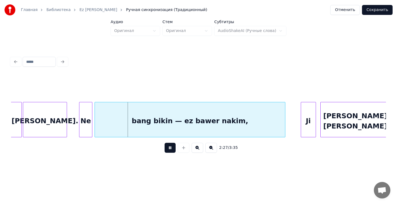
click at [169, 150] on button at bounding box center [170, 148] width 11 height 10
click at [170, 151] on button at bounding box center [170, 148] width 11 height 10
click at [171, 152] on button at bounding box center [170, 148] width 11 height 10
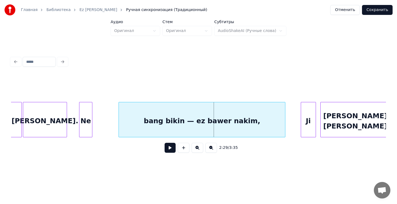
click at [120, 120] on div at bounding box center [120, 119] width 2 height 35
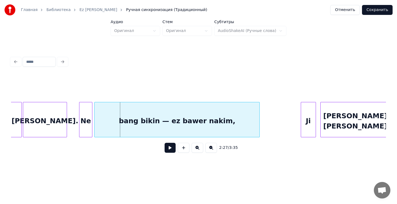
click at [220, 121] on div "bang bikin — ez bawer nakim," at bounding box center [177, 121] width 165 height 38
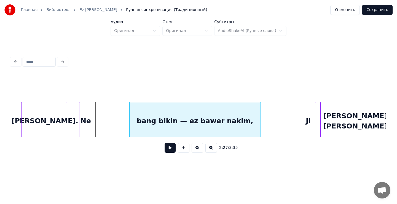
click at [130, 120] on div at bounding box center [131, 119] width 2 height 35
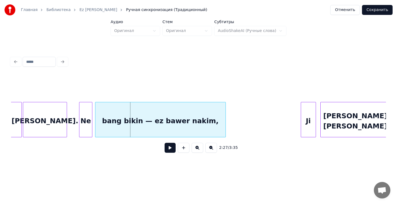
click at [185, 117] on div "bang bikin — ez bawer nakim," at bounding box center [160, 121] width 130 height 38
click at [84, 120] on div "Ne" at bounding box center [85, 121] width 13 height 38
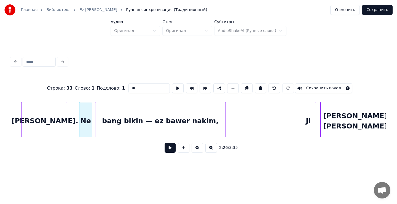
click at [168, 150] on button at bounding box center [170, 148] width 11 height 10
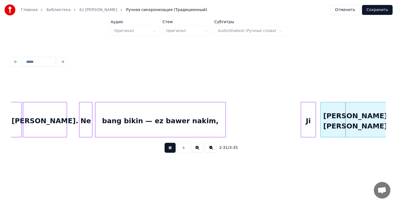
click at [169, 151] on button at bounding box center [170, 148] width 11 height 10
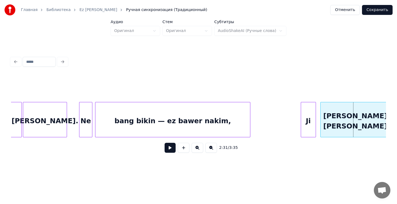
click at [249, 121] on div at bounding box center [250, 119] width 2 height 35
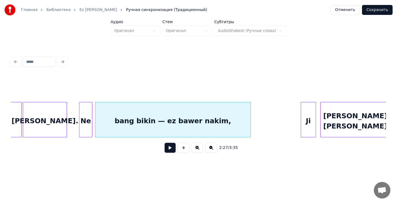
click at [88, 121] on div "Ne" at bounding box center [85, 121] width 13 height 38
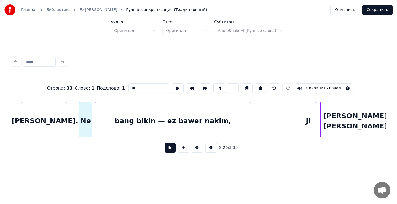
click at [170, 149] on button at bounding box center [170, 148] width 11 height 10
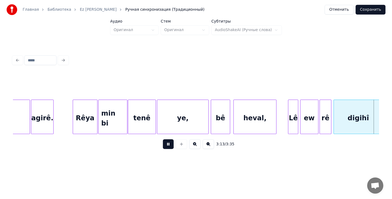
scroll to position [0, 10664]
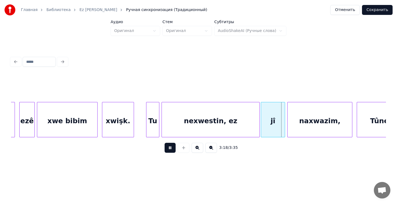
click at [379, 9] on button "Сохранить" at bounding box center [377, 10] width 31 height 10
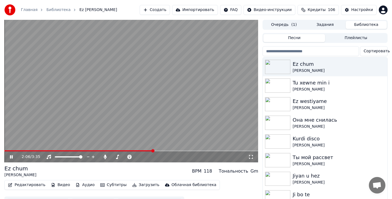
click at [11, 157] on icon at bounding box center [15, 157] width 13 height 4
